Goal: Find specific page/section: Find specific page/section

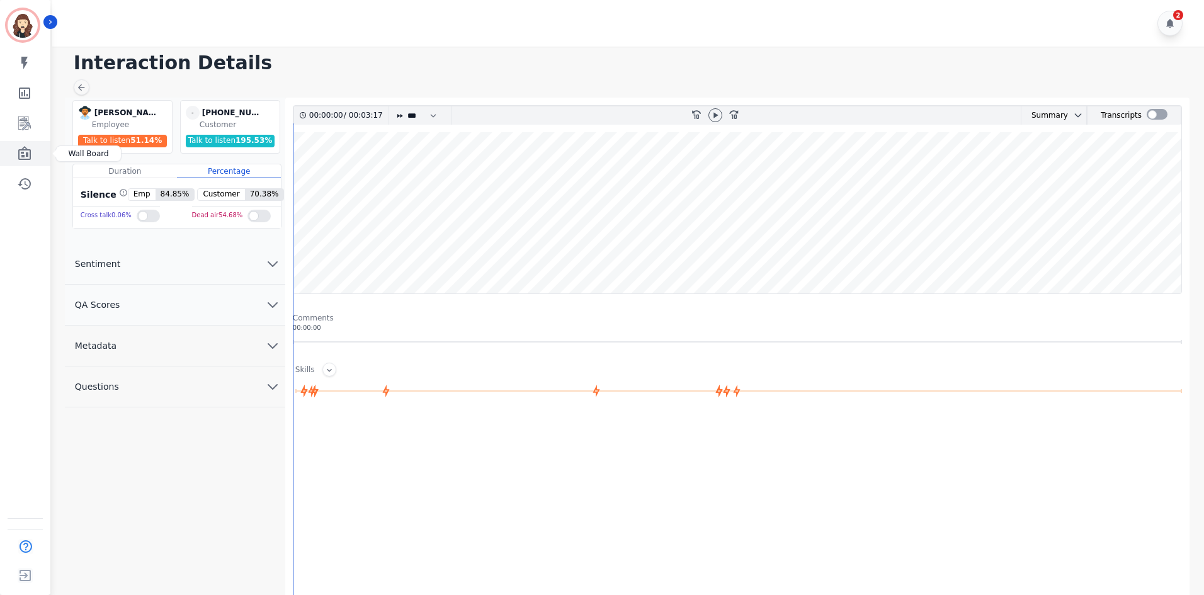
click at [25, 156] on icon "Sidebar" at bounding box center [24, 153] width 15 height 15
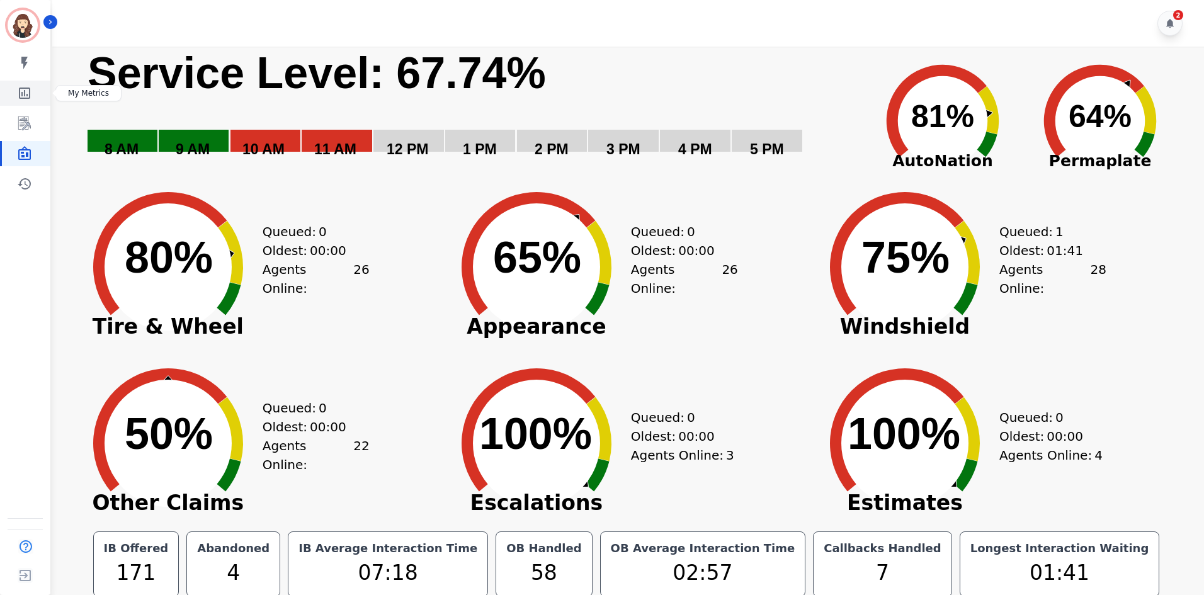
click at [16, 95] on link "Sidebar" at bounding box center [26, 93] width 48 height 25
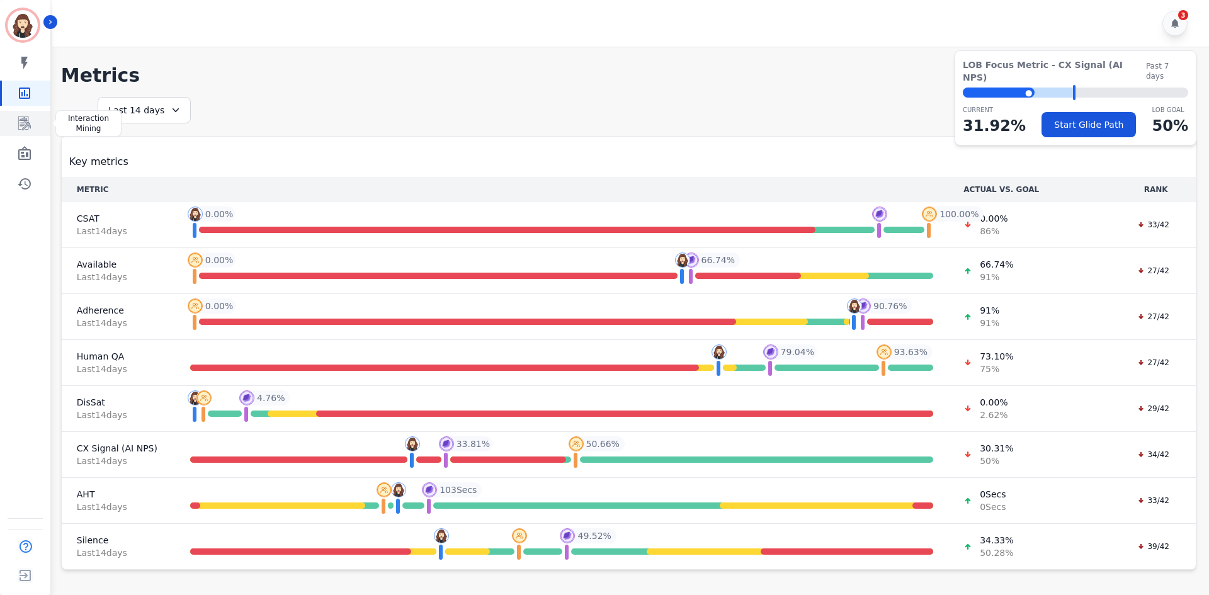
click at [21, 125] on icon "Sidebar" at bounding box center [24, 123] width 15 height 15
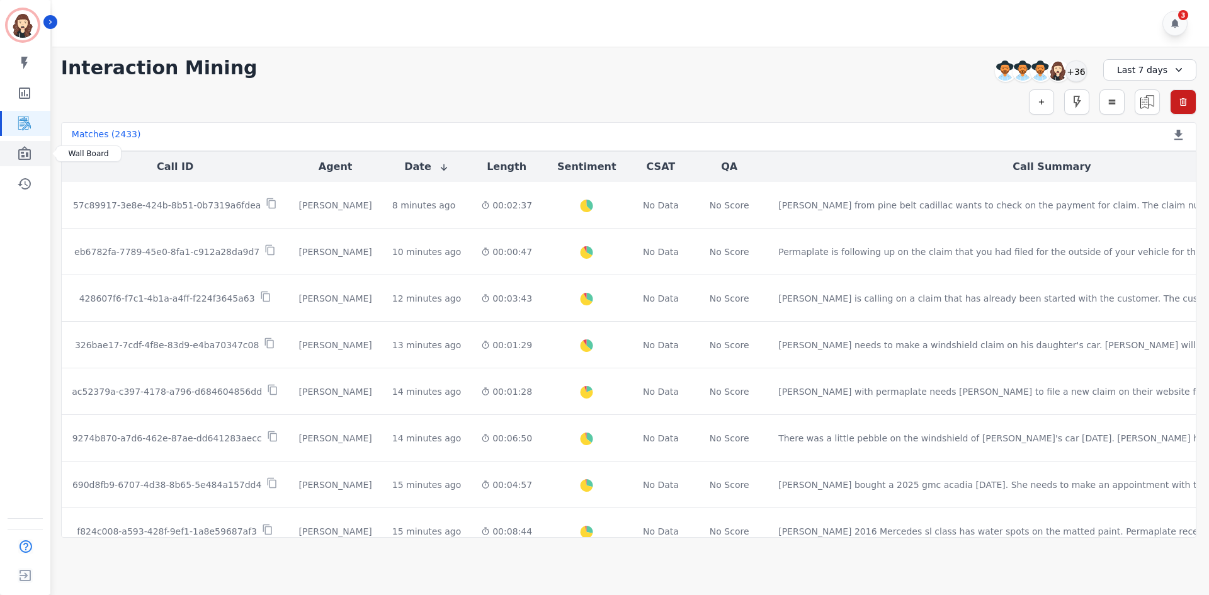
click at [21, 148] on icon "Sidebar" at bounding box center [24, 153] width 15 height 15
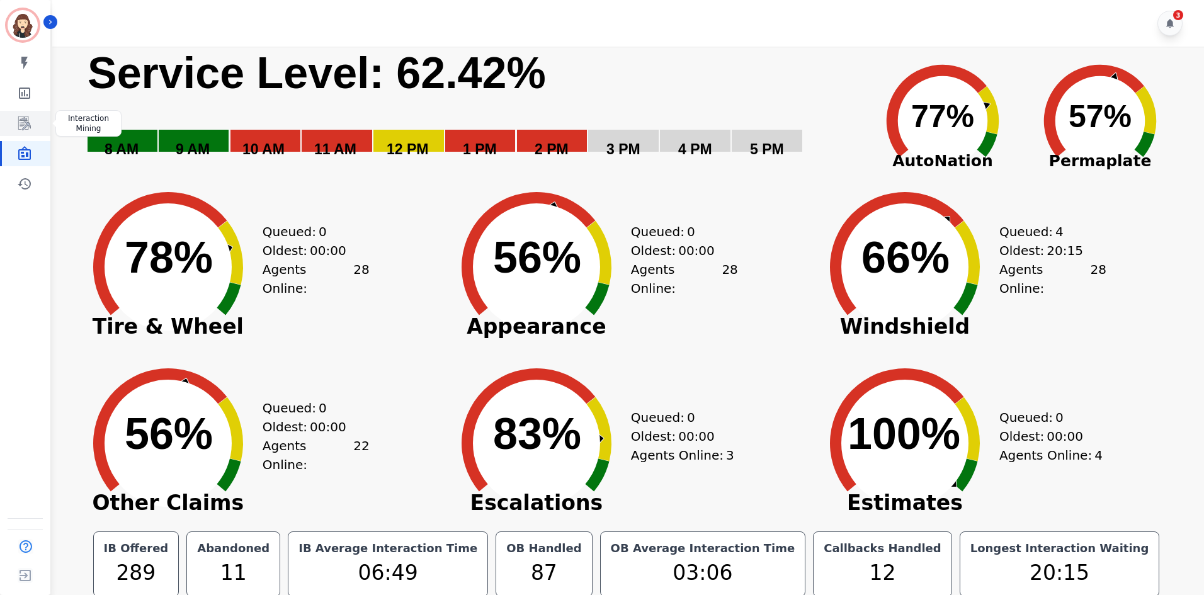
click at [23, 122] on icon "Sidebar" at bounding box center [24, 123] width 15 height 15
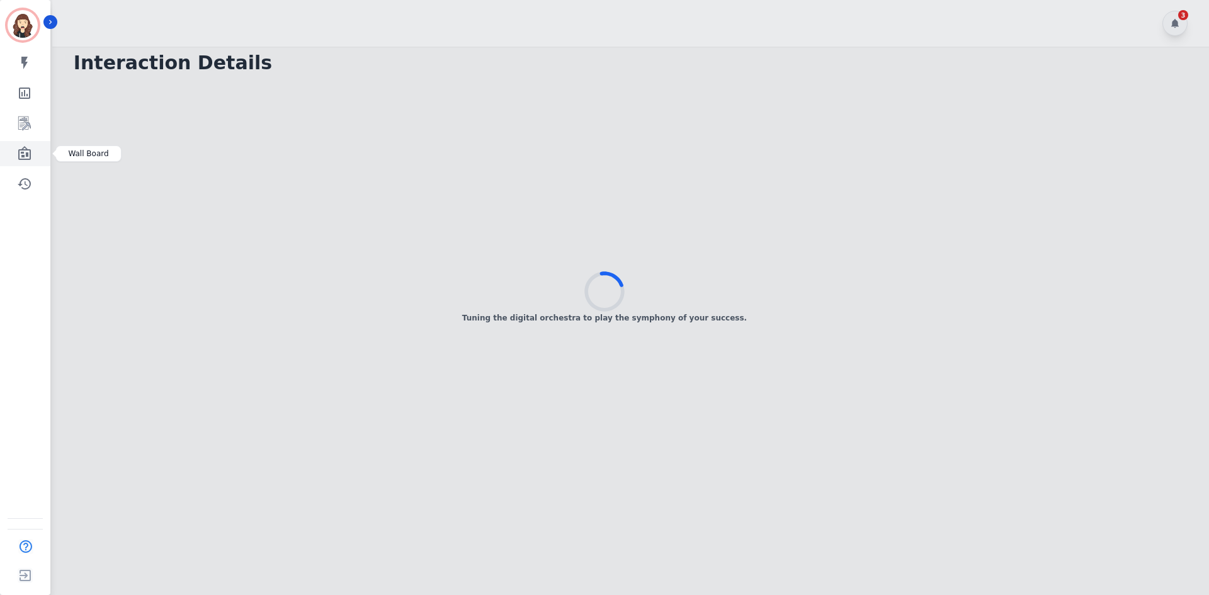
click at [20, 155] on icon "Sidebar" at bounding box center [24, 153] width 13 height 14
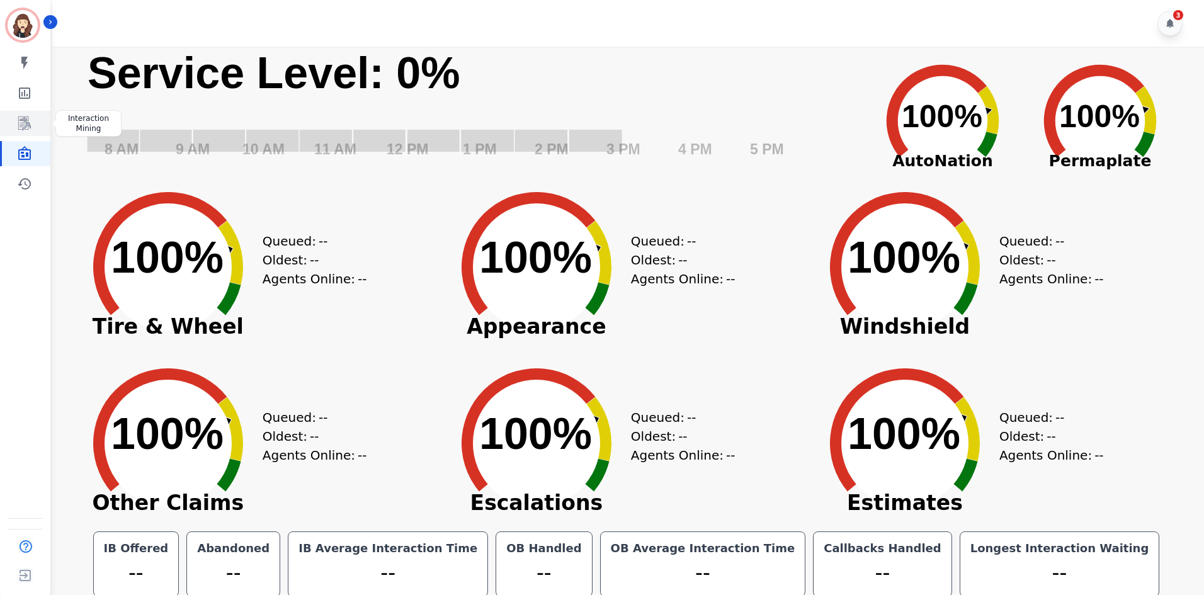
click at [26, 127] on icon "Sidebar" at bounding box center [24, 123] width 15 height 15
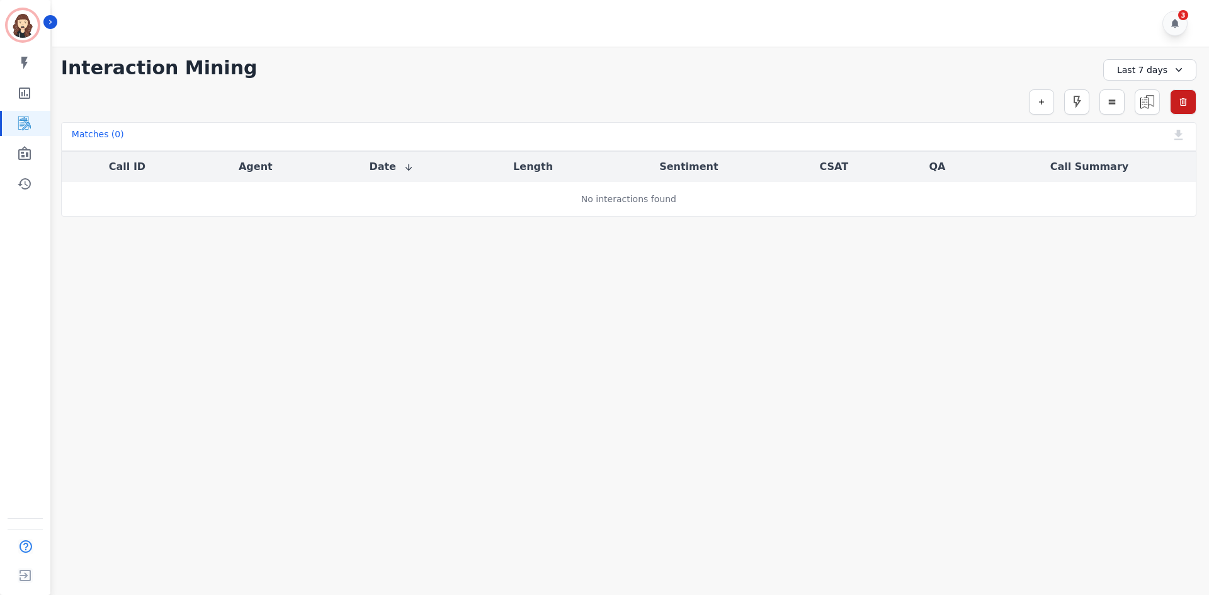
click at [1052, 71] on div "**********" at bounding box center [628, 68] width 1135 height 23
click at [223, 102] on div "Simple Search Metric Search Advanced Search Saved Rules Clear Filters" at bounding box center [628, 101] width 1135 height 25
click at [25, 144] on link "Sidebar" at bounding box center [26, 153] width 48 height 25
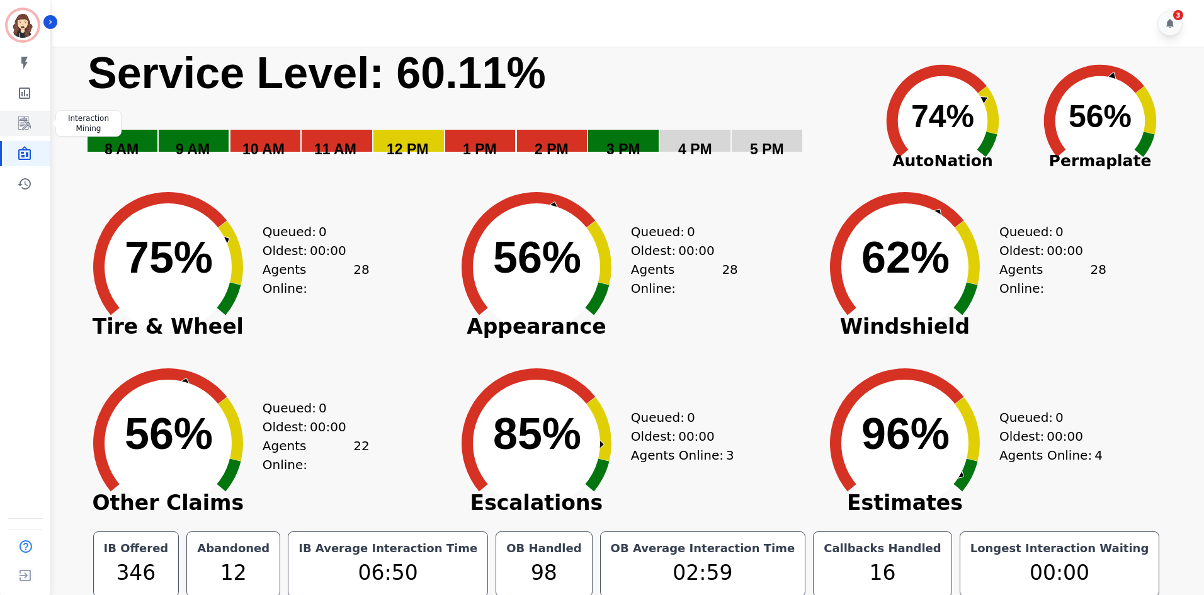
click at [28, 120] on icon "Sidebar" at bounding box center [24, 123] width 13 height 14
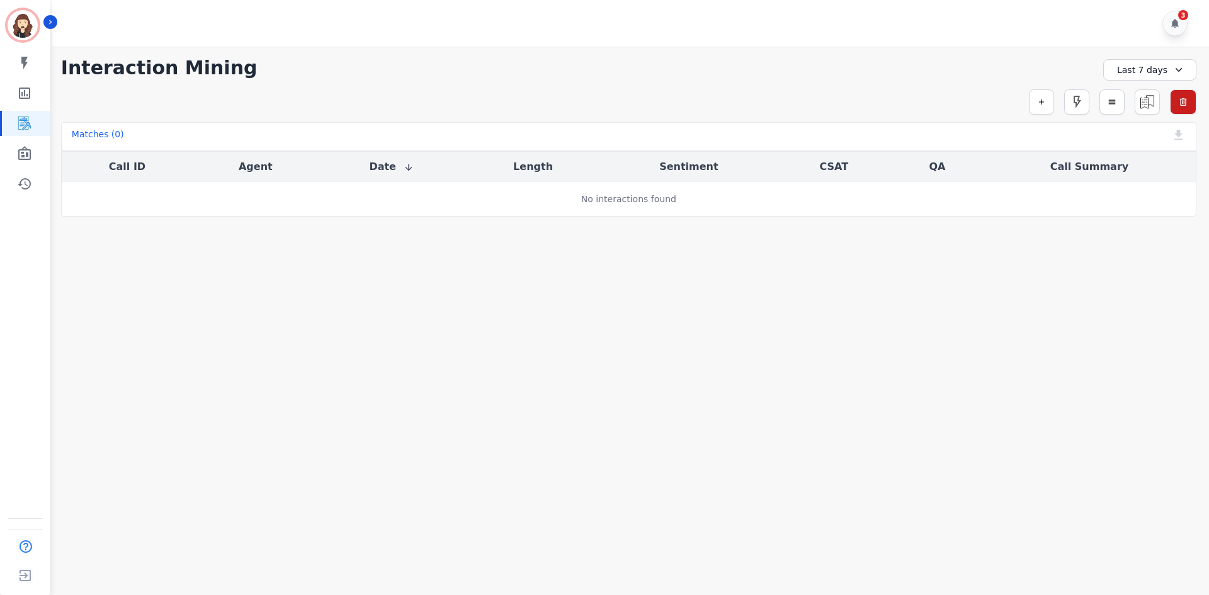
click at [1130, 407] on main "**********" at bounding box center [628, 344] width 1160 height 595
click at [10, 154] on link "Sidebar" at bounding box center [26, 153] width 48 height 25
